Goal: Task Accomplishment & Management: Use online tool/utility

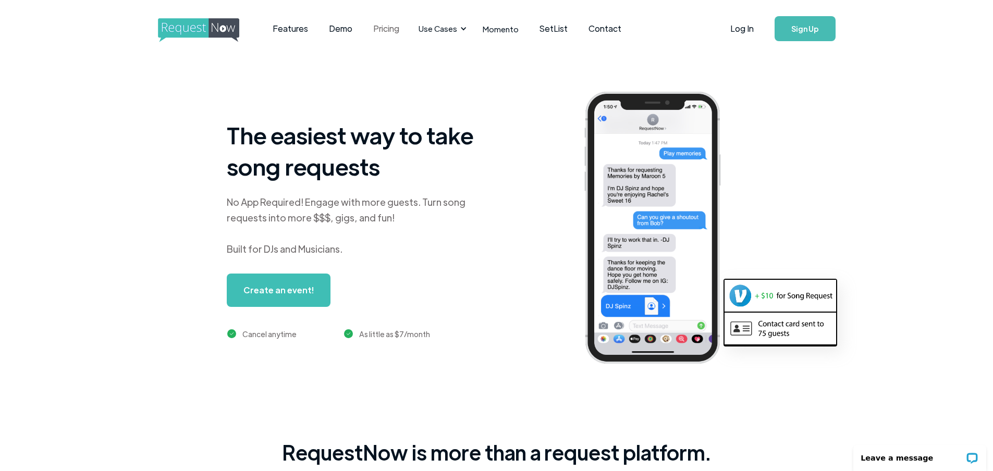
click at [382, 29] on link "Pricing" at bounding box center [386, 29] width 47 height 32
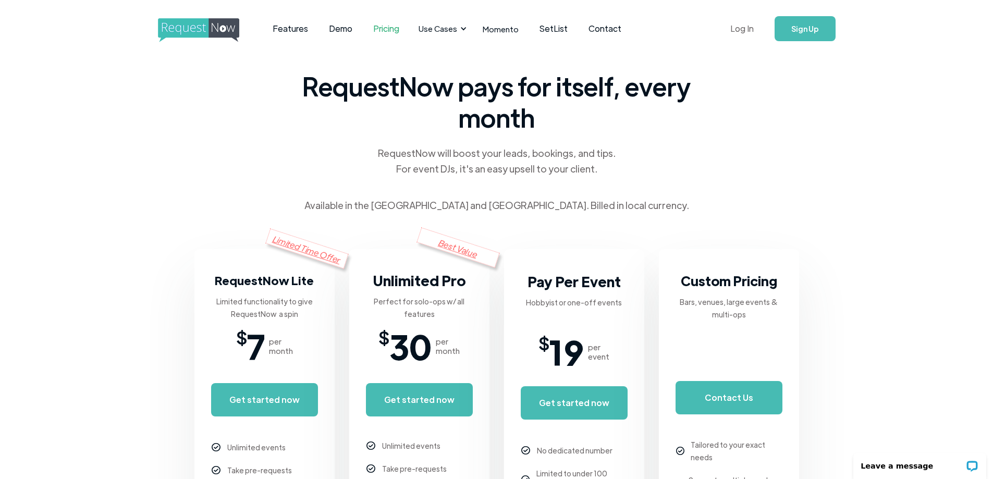
click at [746, 30] on link "Log In" at bounding box center [742, 28] width 44 height 36
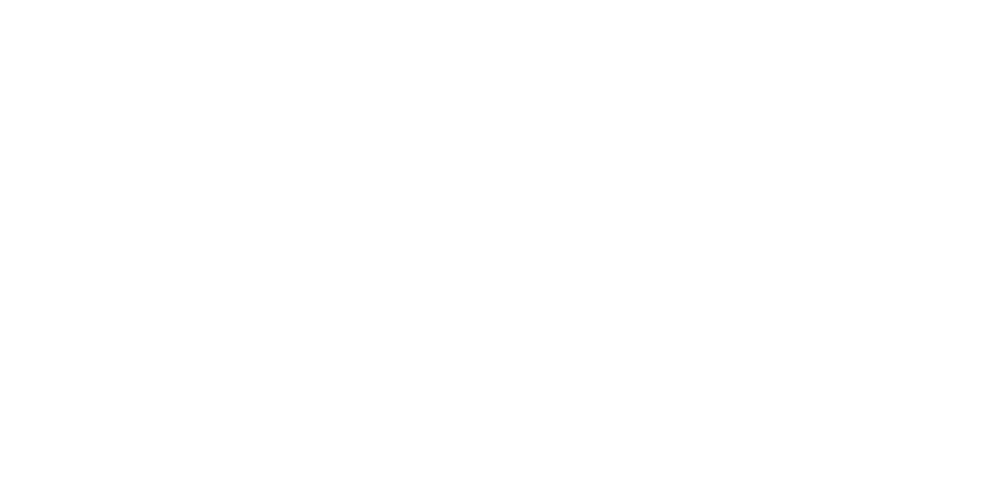
click at [518, 365] on body at bounding box center [500, 239] width 1000 height 479
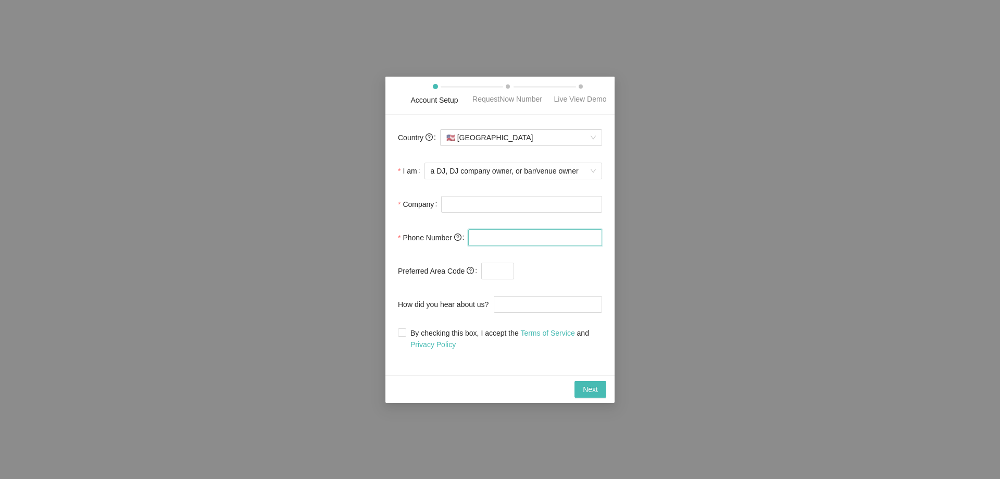
click at [501, 236] on input "tel" at bounding box center [535, 237] width 134 height 17
type input "(337) 526-6436"
click at [455, 202] on input "Company" at bounding box center [521, 204] width 161 height 17
type input "Bizzy B Entertainment"
click at [402, 332] on input "By checking this box, I accept the Terms of Service and Privacy Policy" at bounding box center [401, 331] width 7 height 7
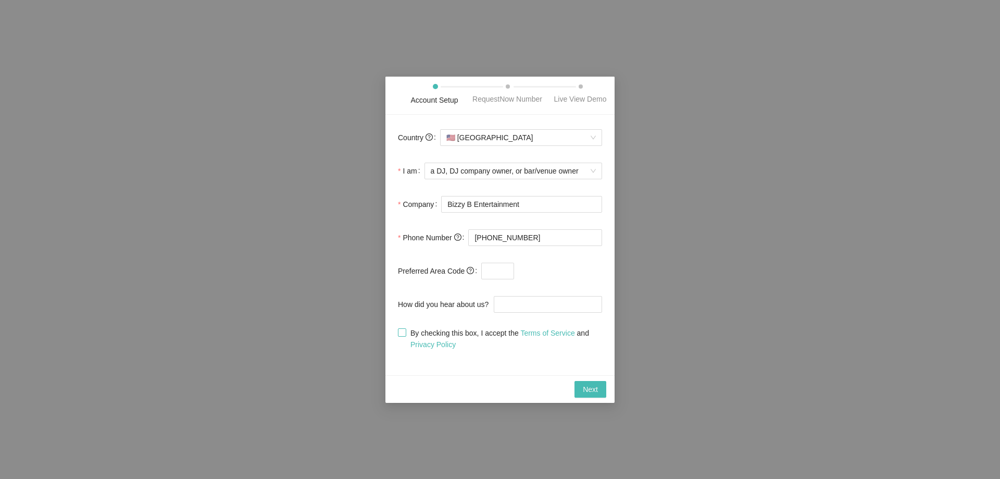
checkbox input "true"
click at [593, 389] on span "Next" at bounding box center [590, 388] width 15 height 11
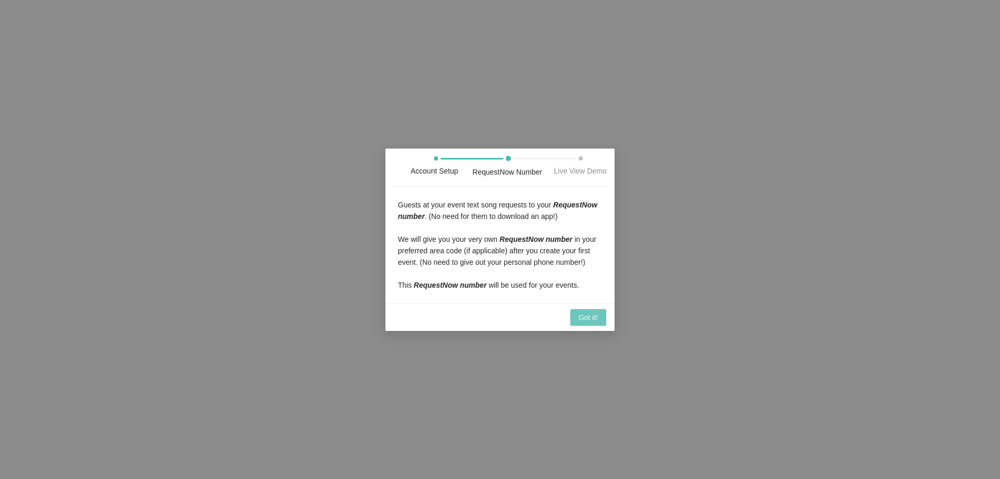
click at [587, 318] on span "Got it!" at bounding box center [588, 317] width 19 height 11
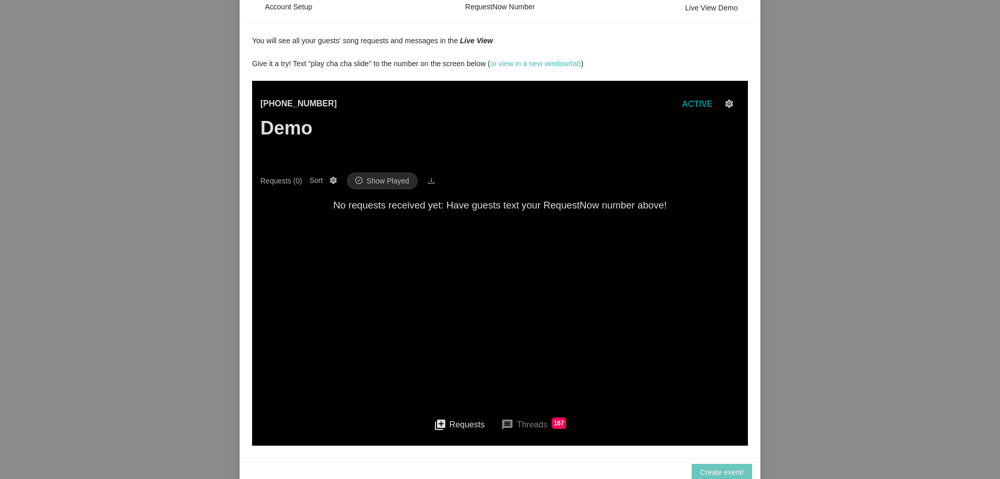
scroll to position [22, 0]
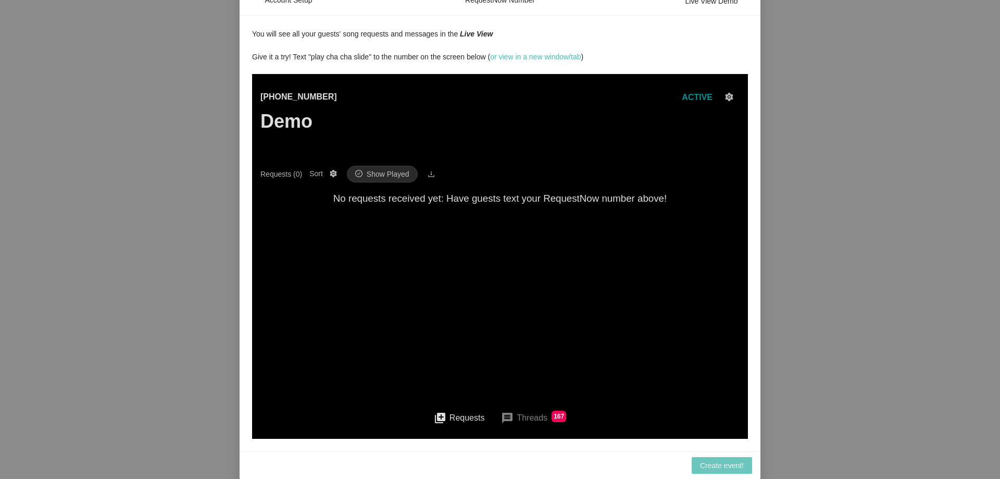
click at [726, 465] on span "Create event!" at bounding box center [722, 465] width 44 height 11
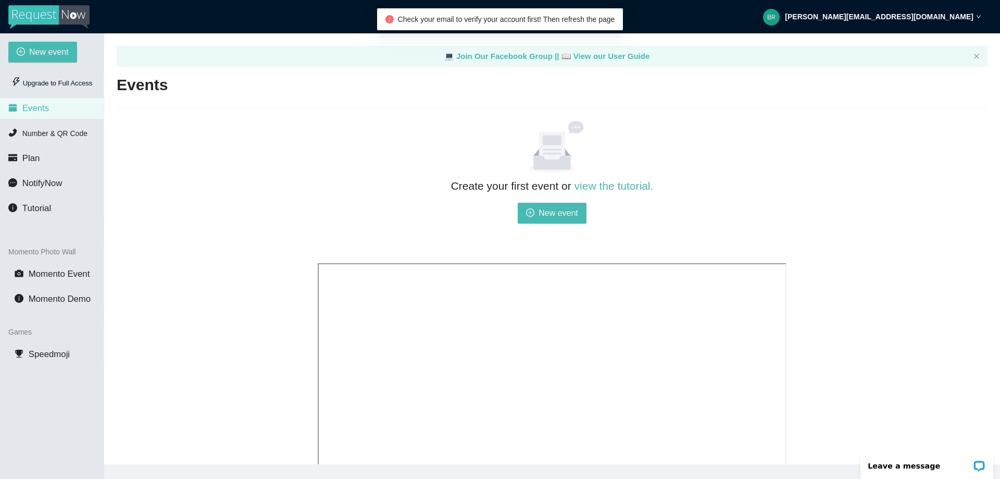
click at [48, 14] on img at bounding box center [48, 17] width 81 height 24
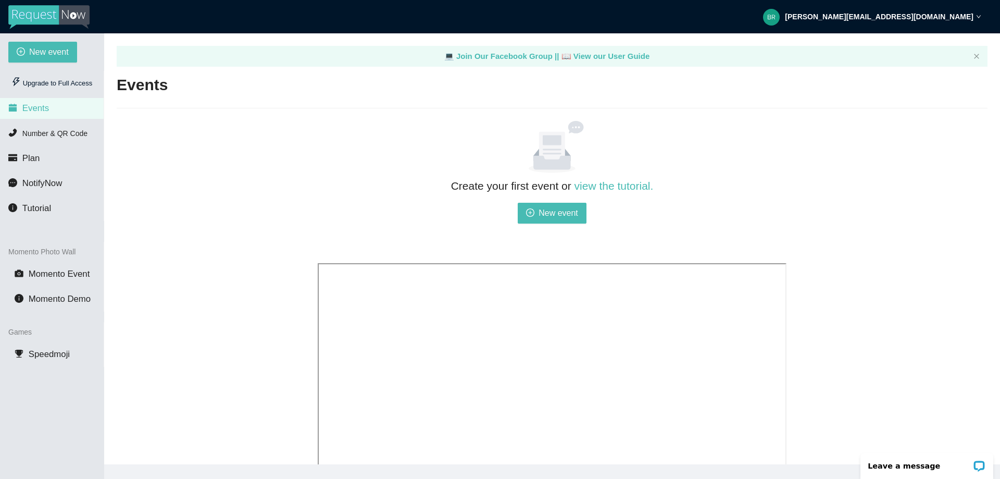
click at [32, 14] on img at bounding box center [48, 17] width 81 height 24
